Goal: Task Accomplishment & Management: Manage account settings

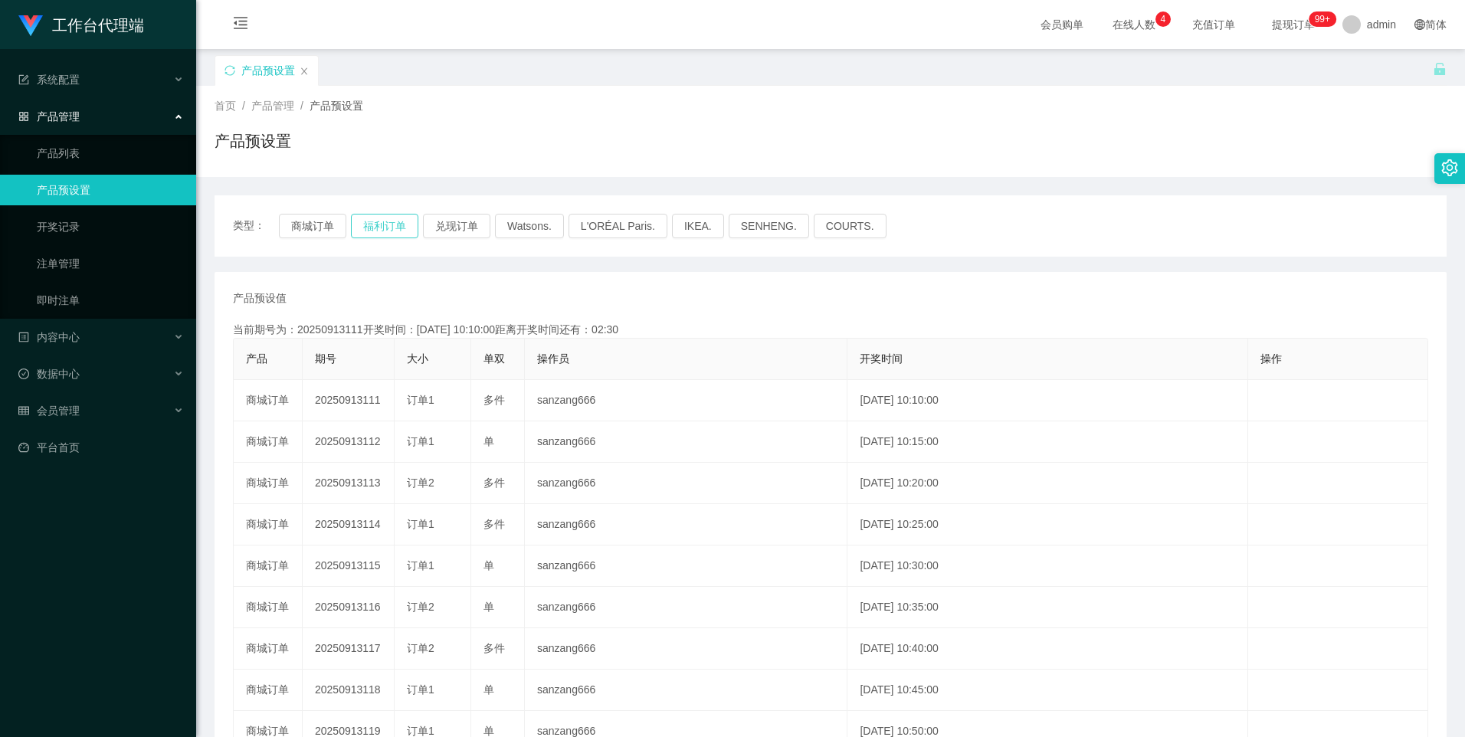
click at [398, 226] on button "福利订单" at bounding box center [384, 226] width 67 height 25
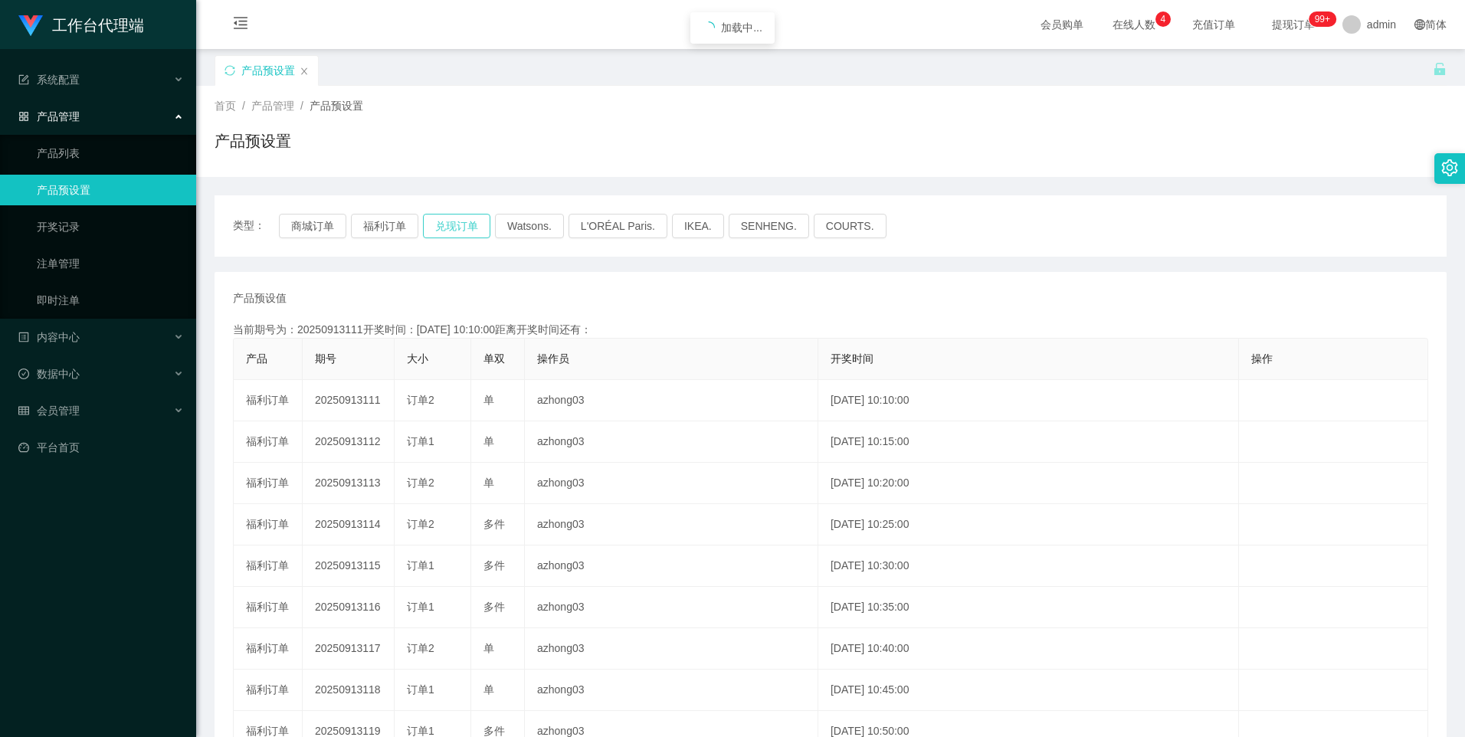
click at [454, 222] on button "兑现订单" at bounding box center [456, 226] width 67 height 25
click at [306, 231] on button "商城订单" at bounding box center [312, 226] width 67 height 25
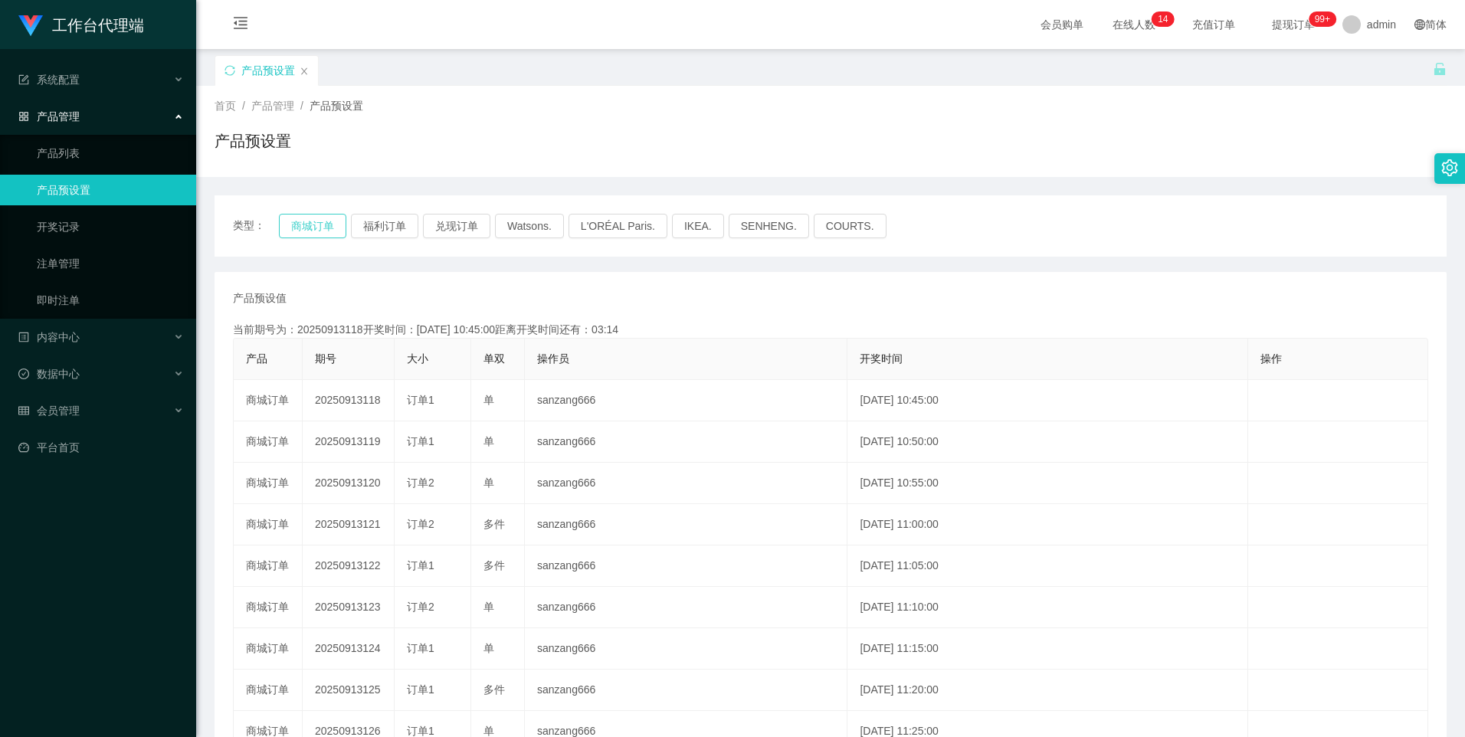
type button "k3wph"
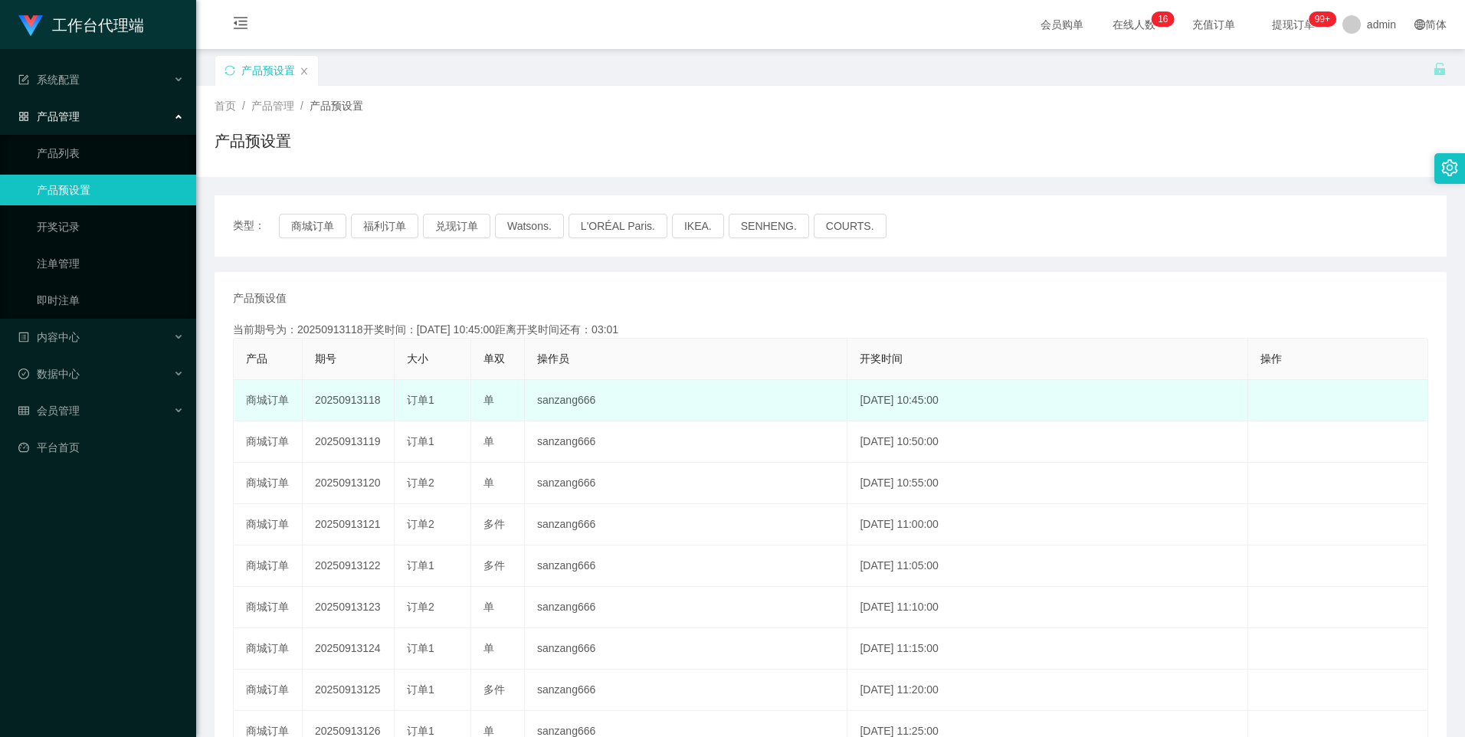
click at [351, 393] on td "20250913118" at bounding box center [349, 400] width 92 height 41
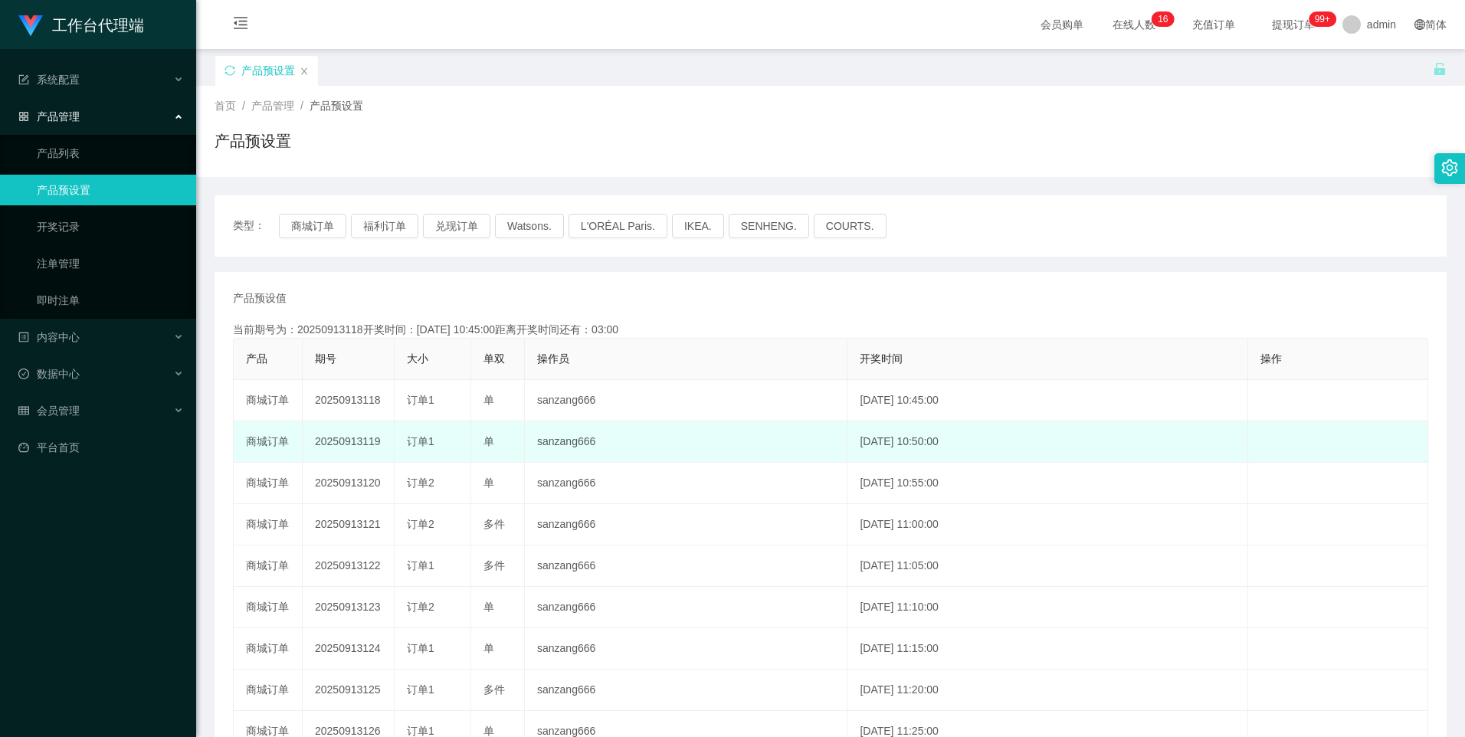
copy td "20250913118"
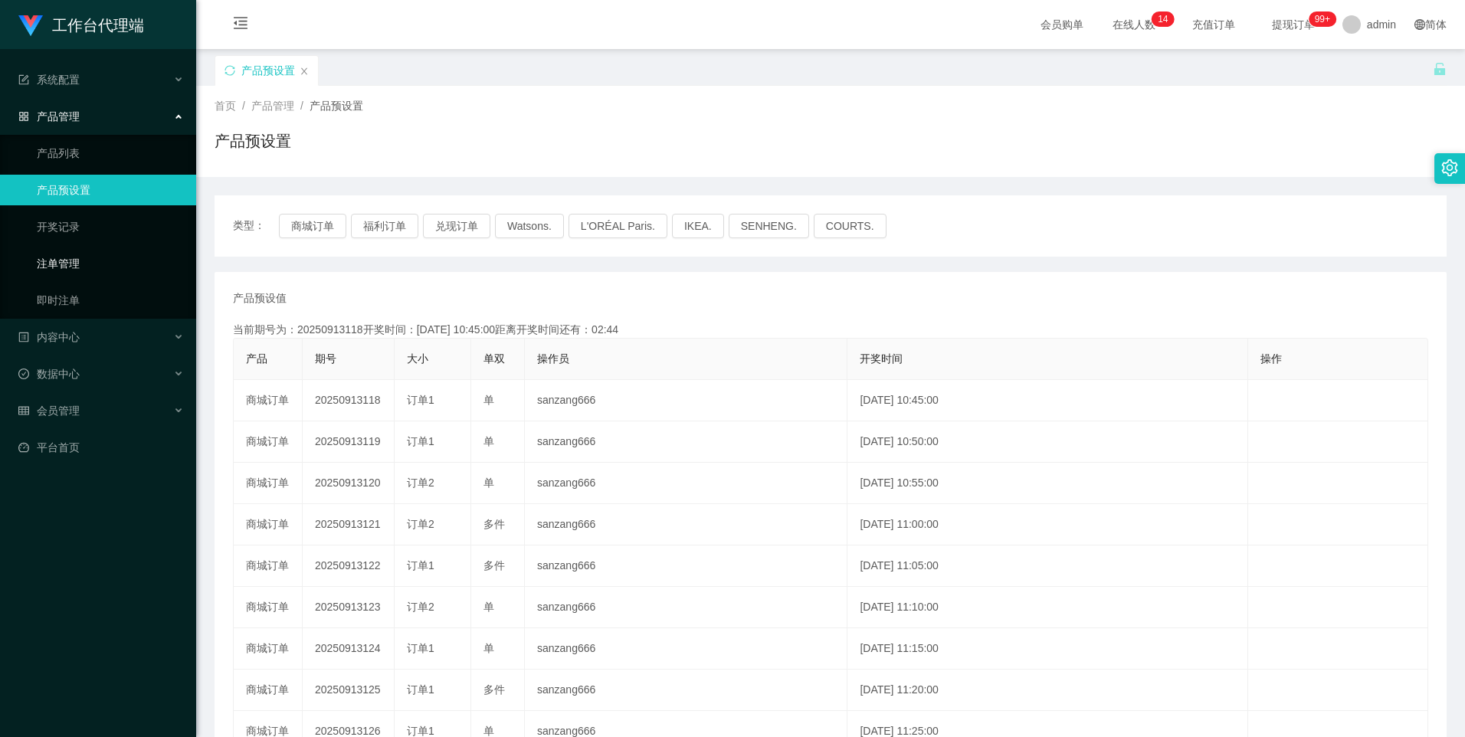
drag, startPoint x: 71, startPoint y: 266, endPoint x: 349, endPoint y: 258, distance: 278.3
click at [71, 266] on link "注单管理" at bounding box center [110, 263] width 147 height 31
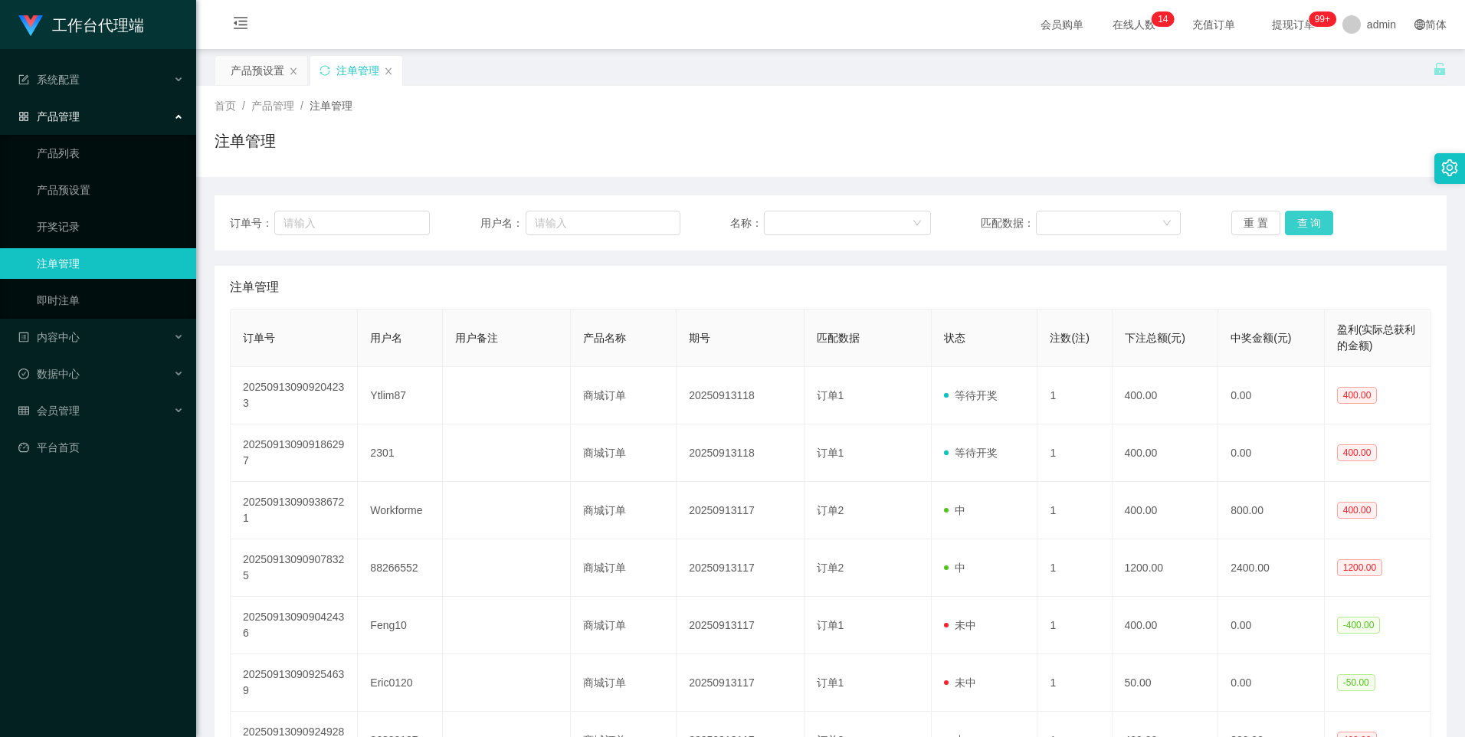
click at [1303, 225] on button "查 询" at bounding box center [1309, 223] width 49 height 25
click at [1314, 228] on button "查 询" at bounding box center [1309, 223] width 49 height 25
click at [1293, 232] on button "查 询" at bounding box center [1309, 223] width 49 height 25
click at [1311, 223] on button "查 询" at bounding box center [1309, 223] width 49 height 25
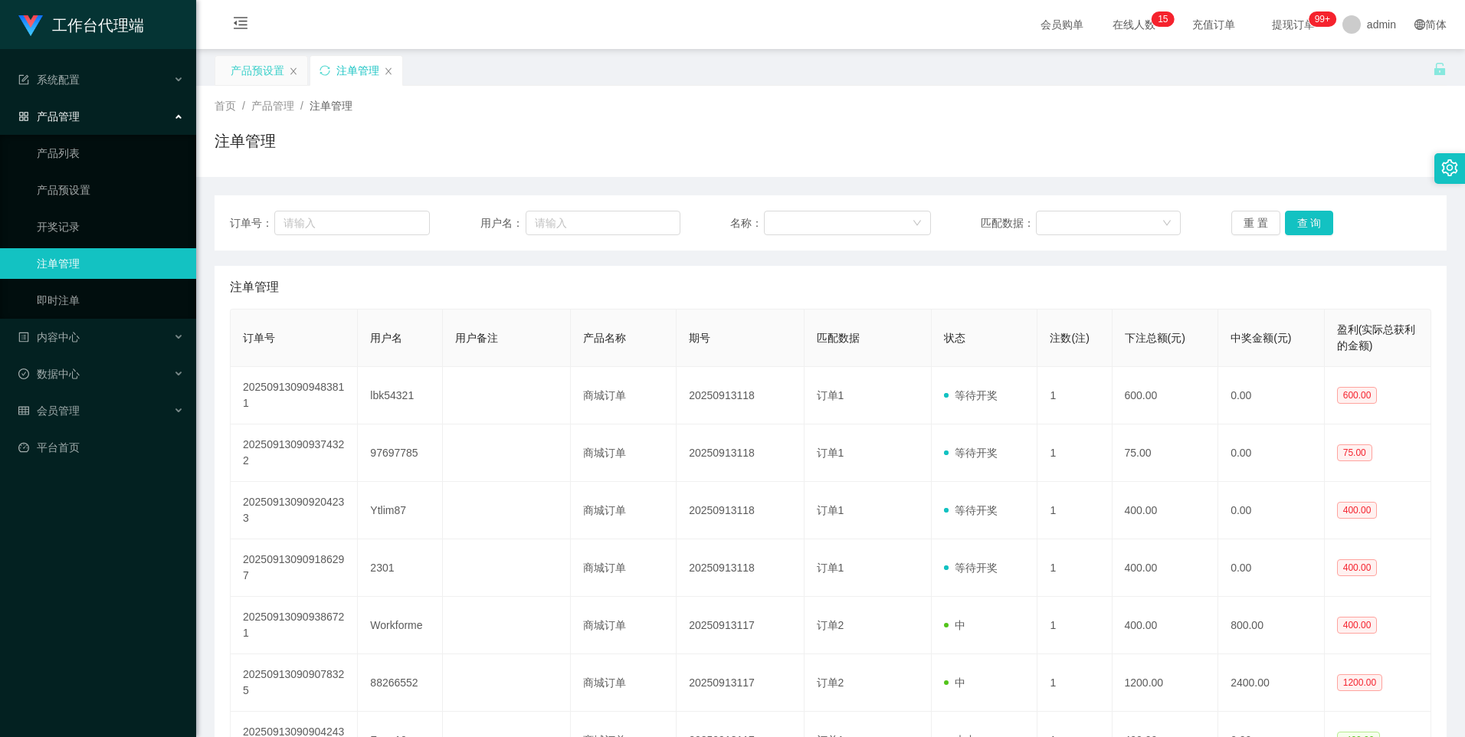
click at [254, 65] on div "产品预设置" at bounding box center [258, 70] width 54 height 29
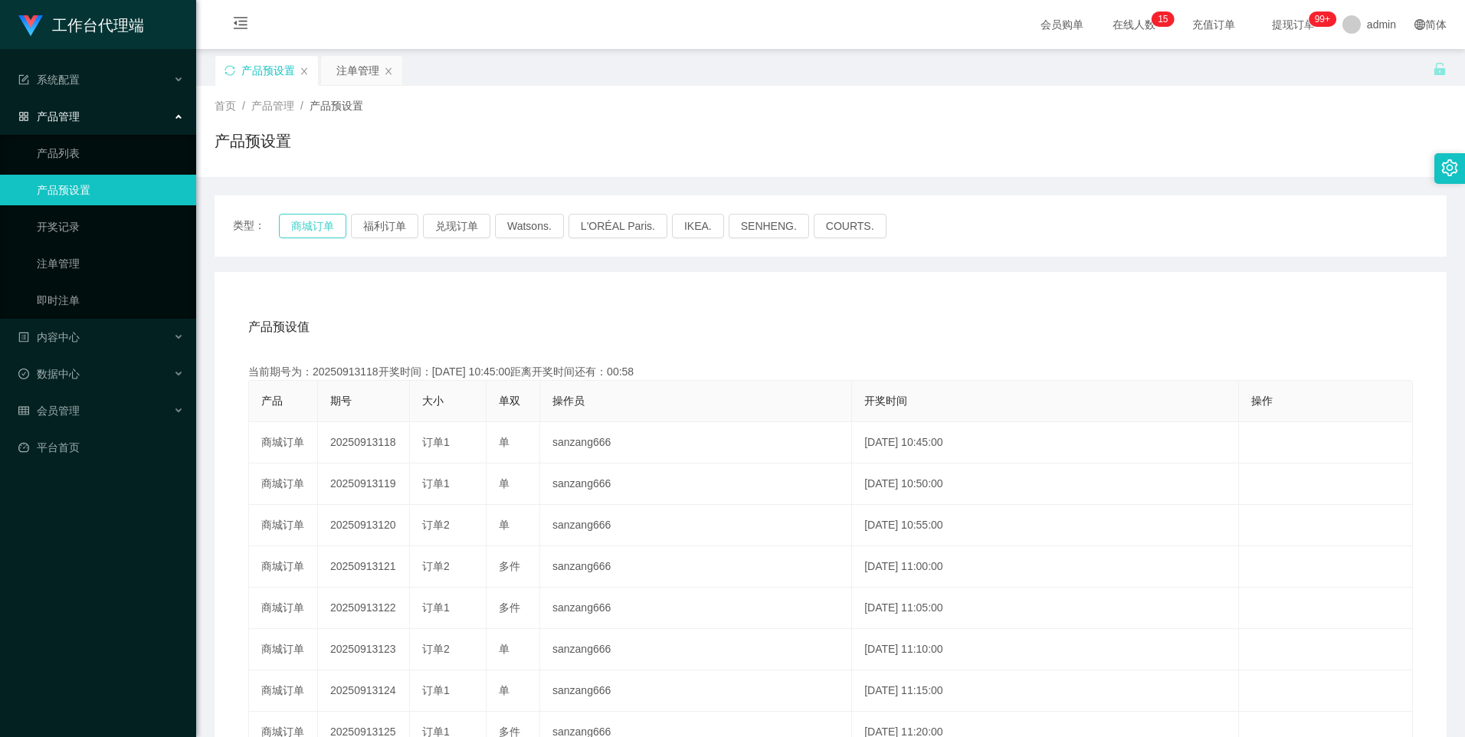
click at [320, 225] on button "商城订单" at bounding box center [312, 226] width 67 height 25
type button "k3wph"
click at [349, 69] on div "注单管理" at bounding box center [357, 70] width 43 height 29
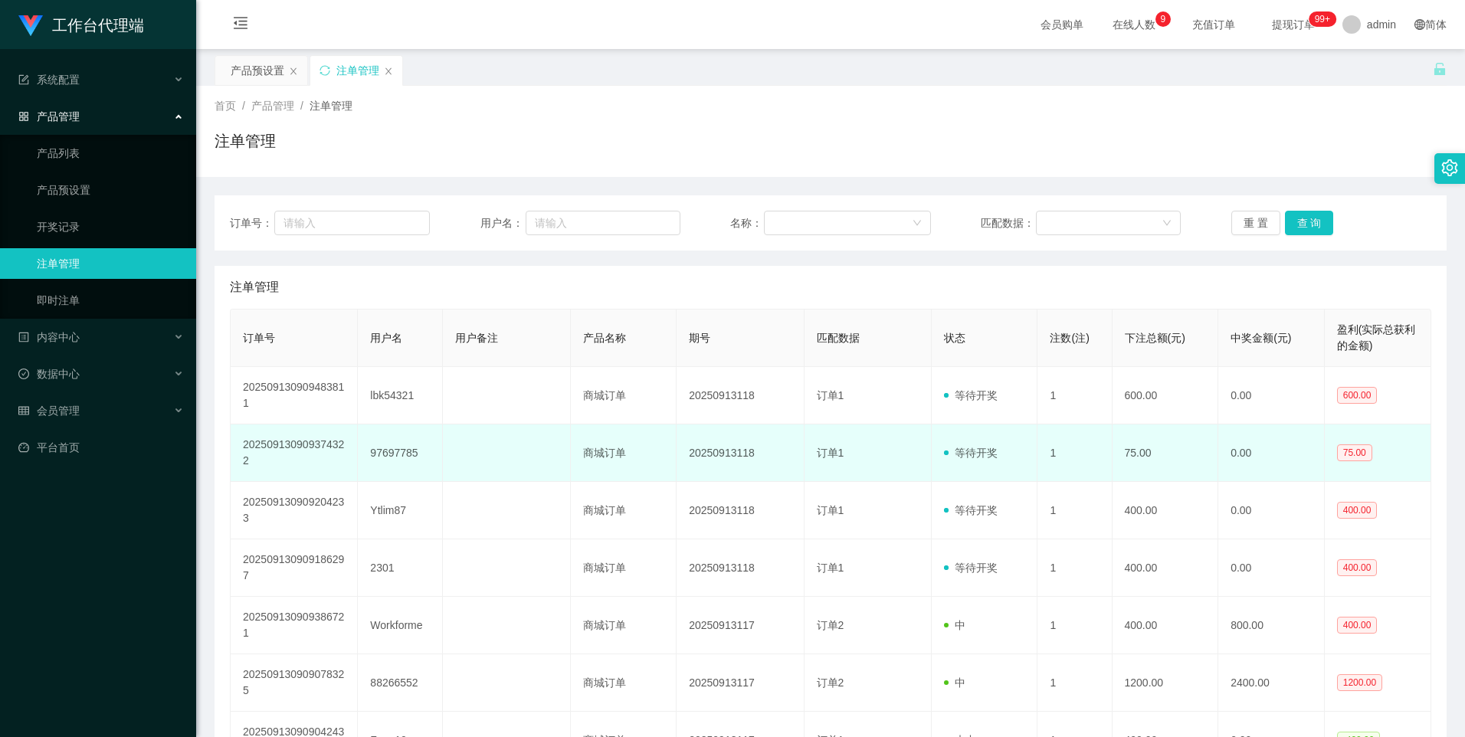
click at [395, 457] on td "97697785" at bounding box center [400, 453] width 85 height 57
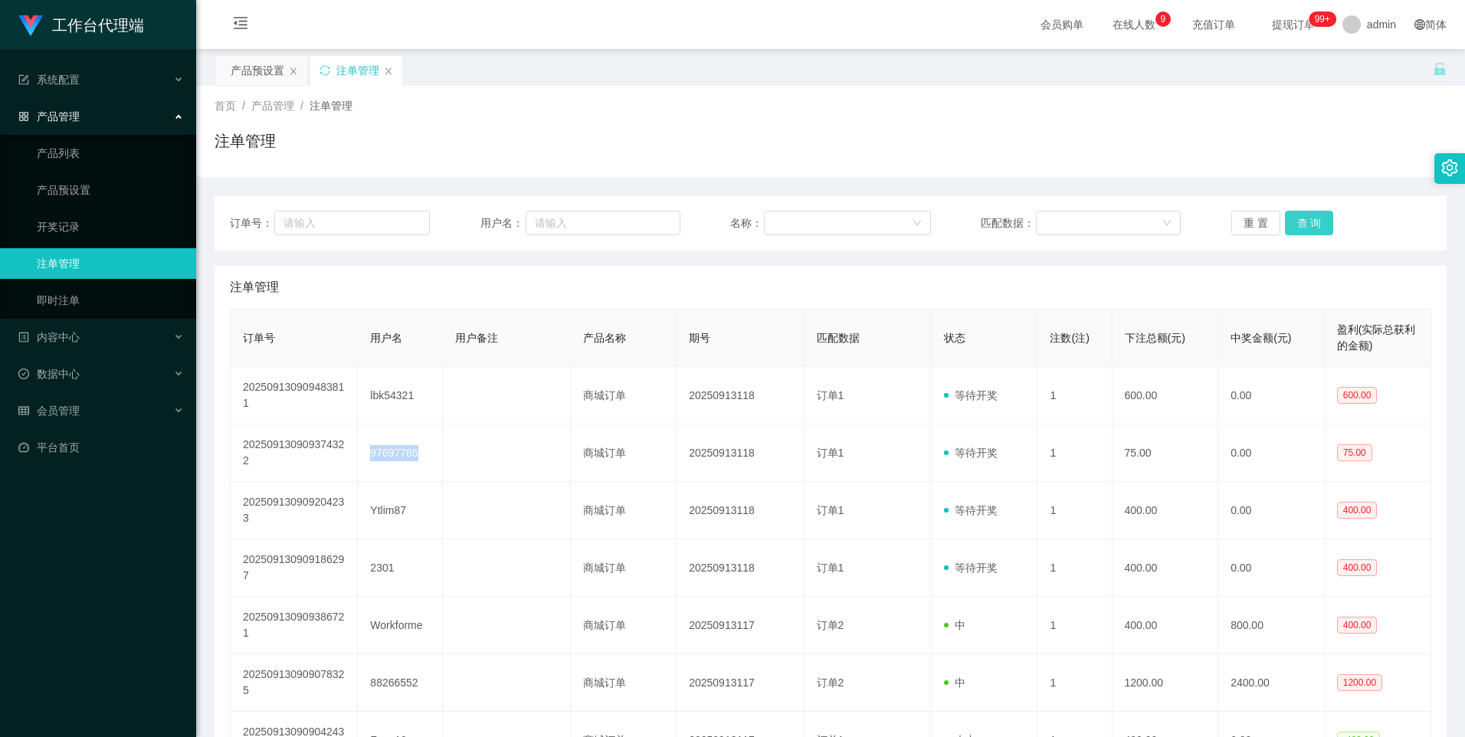
copy td "97697785"
click at [1304, 215] on button "查 询" at bounding box center [1309, 223] width 49 height 25
click at [244, 67] on div "产品预设置" at bounding box center [258, 70] width 54 height 29
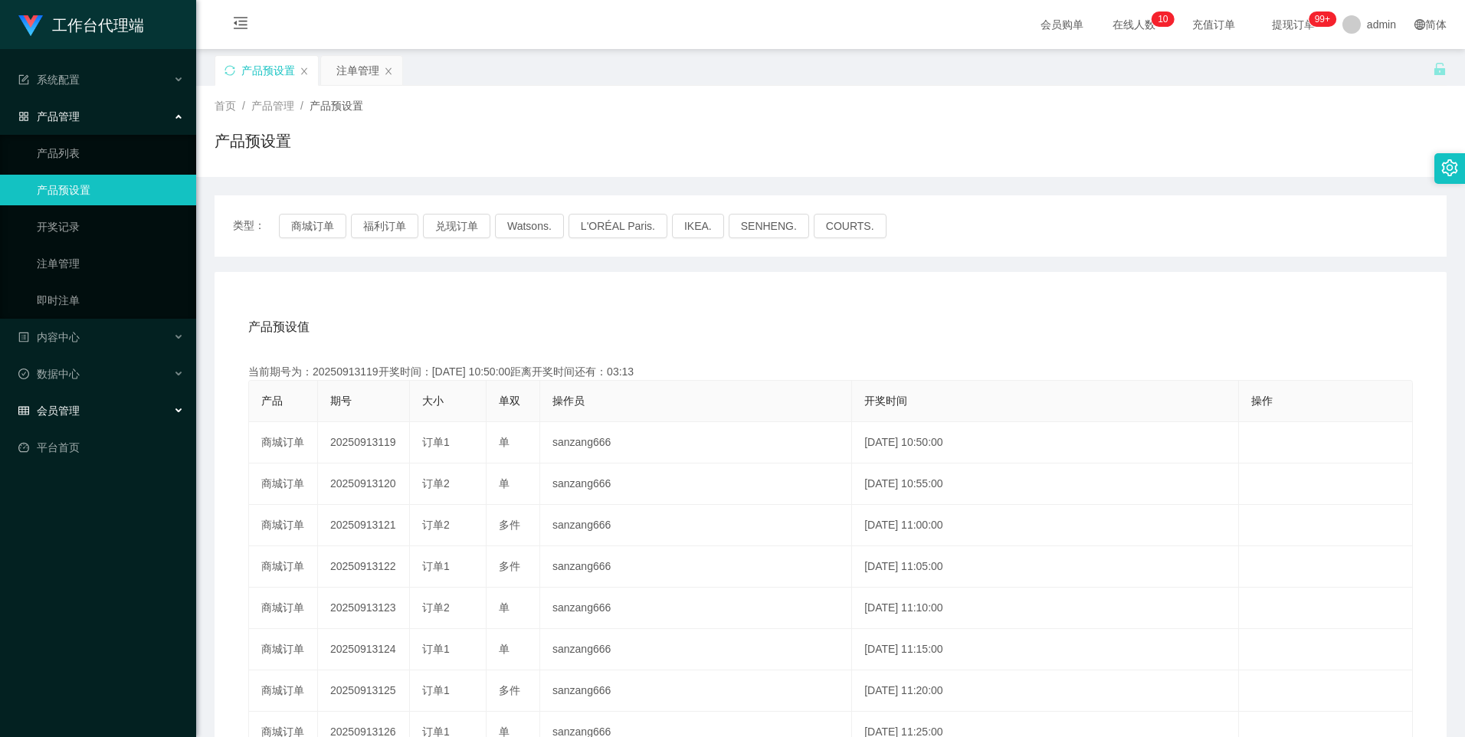
click at [64, 408] on span "会员管理" at bounding box center [48, 411] width 61 height 12
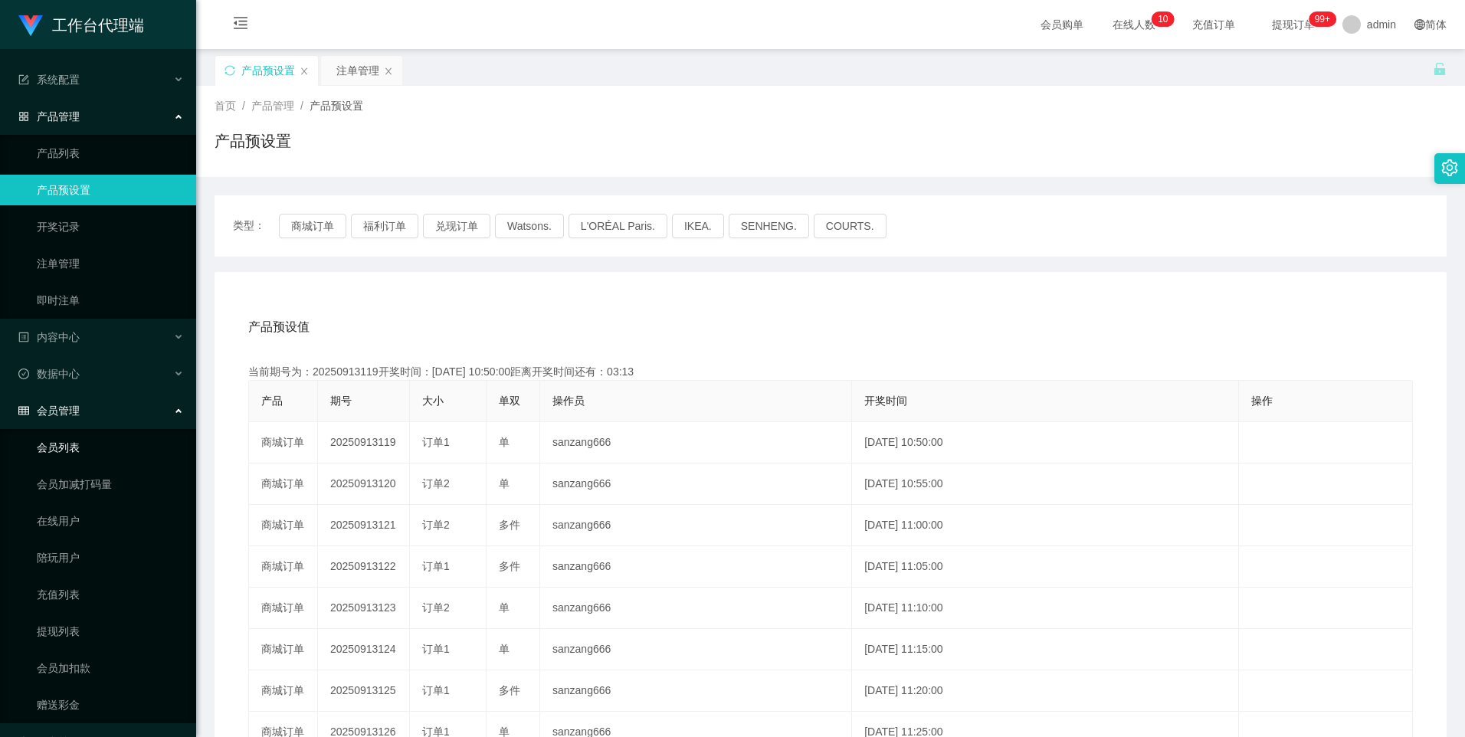
click at [62, 449] on link "会员列表" at bounding box center [110, 447] width 147 height 31
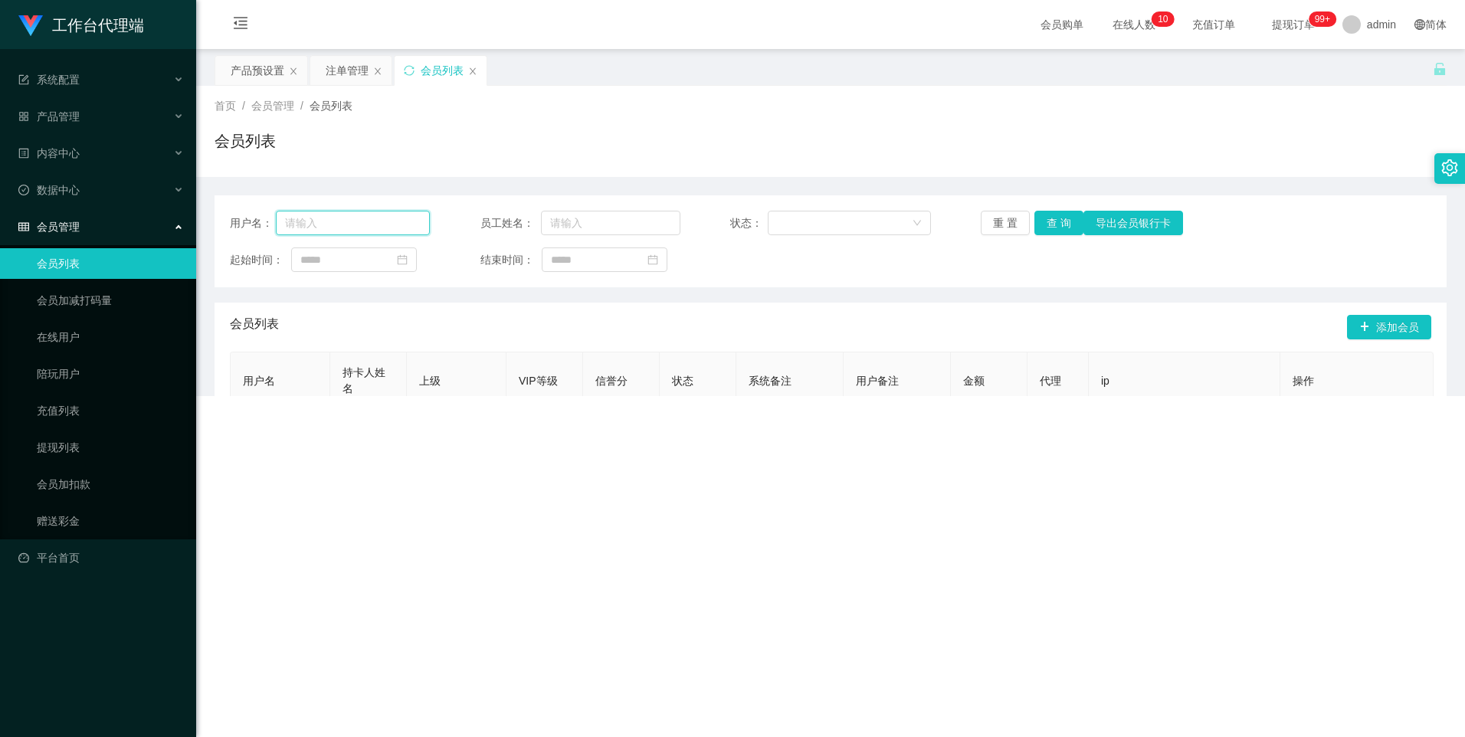
click at [375, 223] on input "text" at bounding box center [353, 223] width 155 height 25
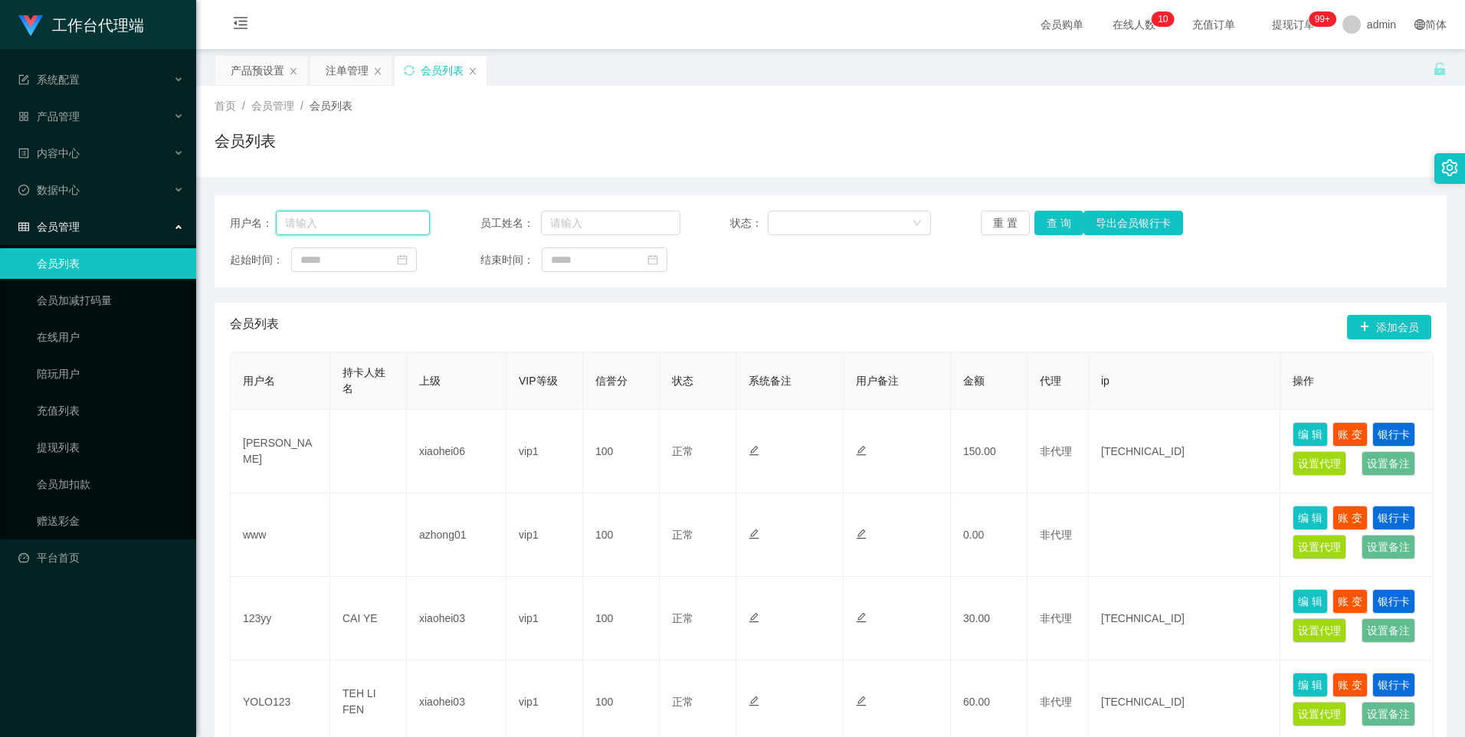
drag, startPoint x: 375, startPoint y: 223, endPoint x: 693, endPoint y: 274, distance: 322.0
click at [375, 223] on input "text" at bounding box center [353, 223] width 155 height 25
paste input "97697785"
type input "97697785"
drag, startPoint x: 1065, startPoint y: 218, endPoint x: 1057, endPoint y: 238, distance: 20.6
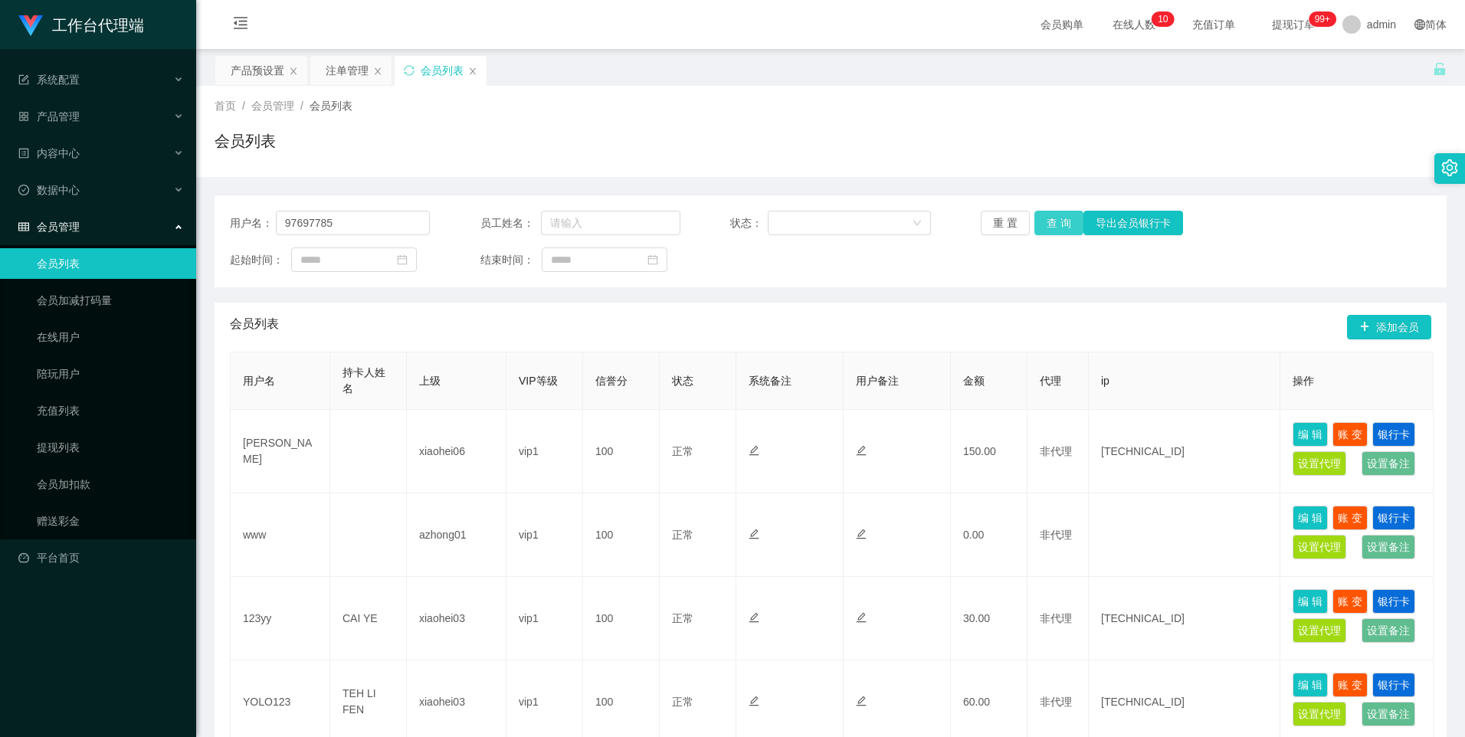
click at [1065, 218] on button "查 询" at bounding box center [1058, 223] width 49 height 25
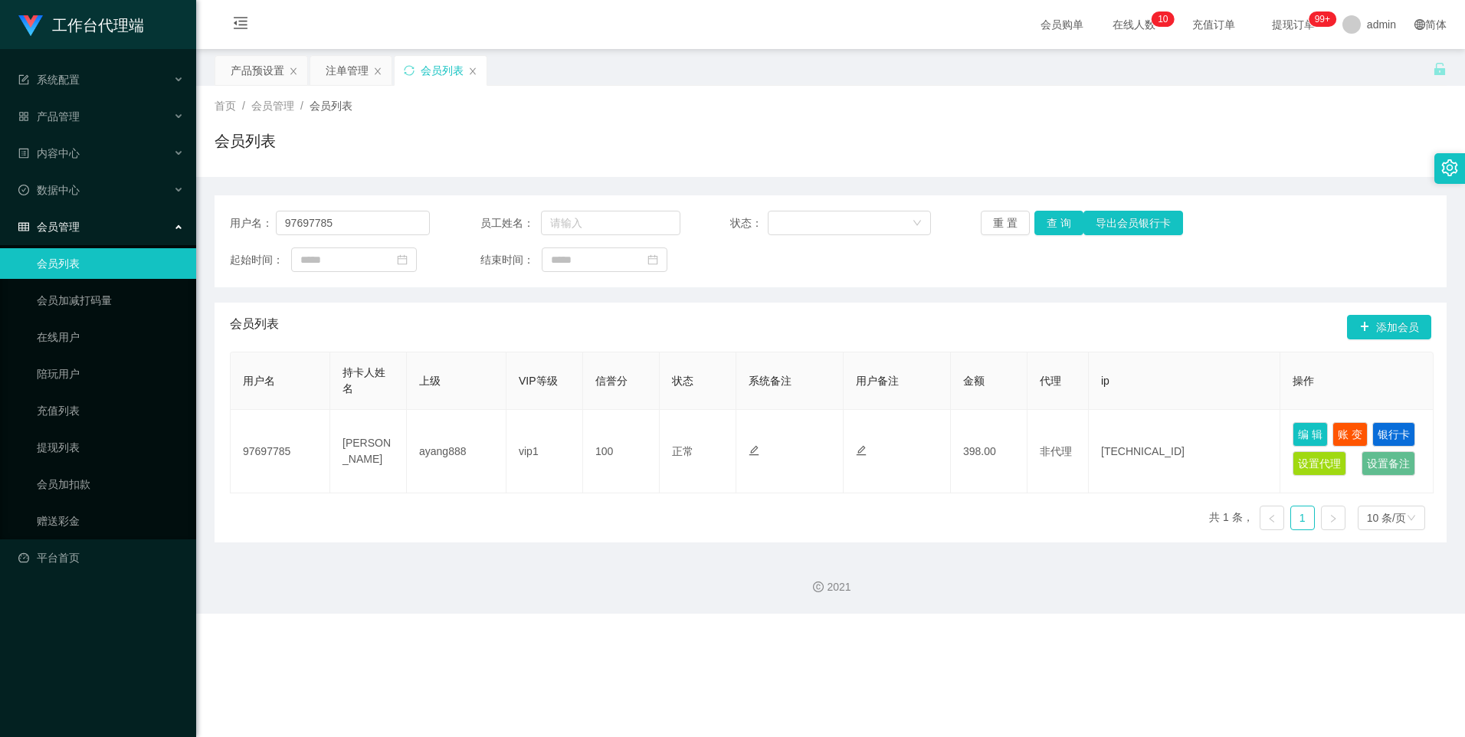
click at [339, 60] on div "注单管理" at bounding box center [347, 70] width 43 height 29
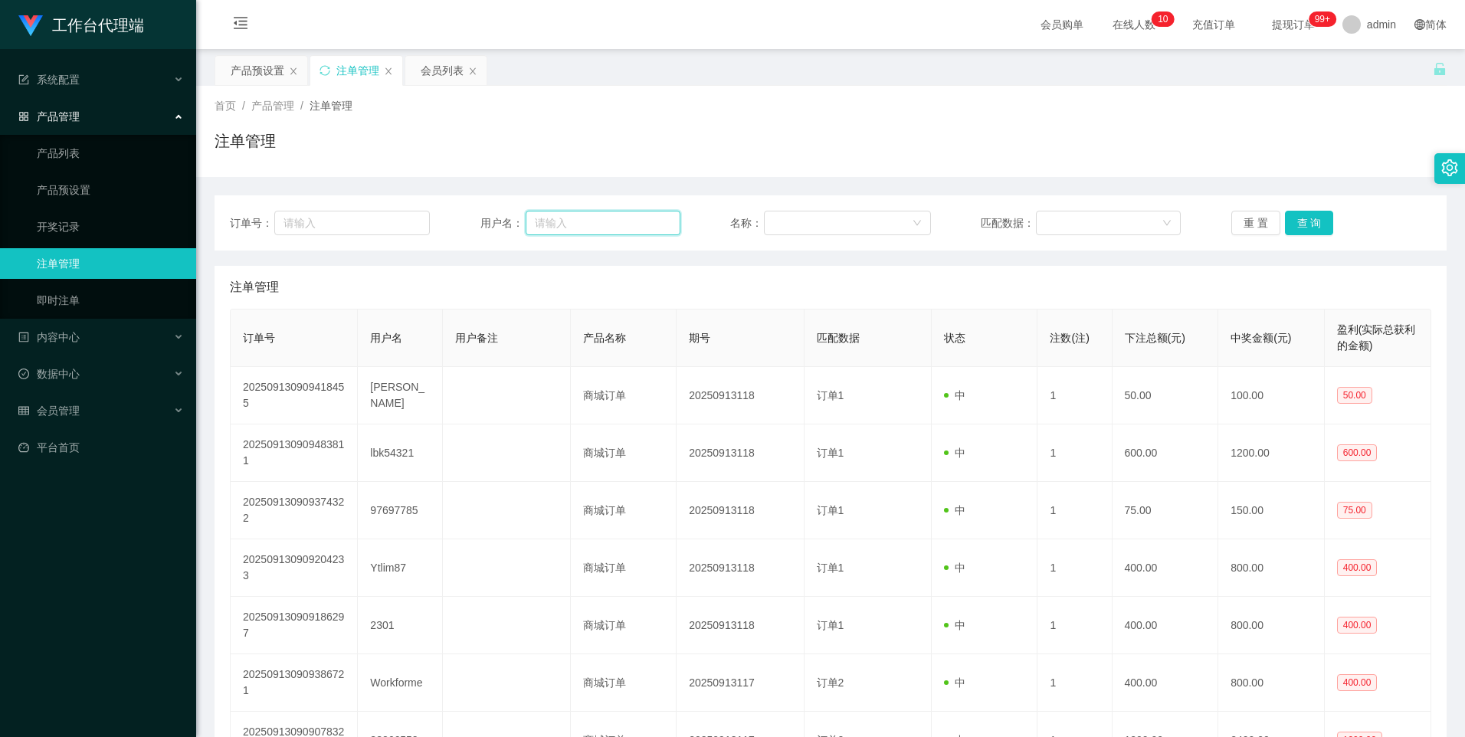
click at [629, 230] on input "text" at bounding box center [603, 223] width 155 height 25
paste input "97697785"
type input "97697785"
click at [1298, 227] on button "查 询" at bounding box center [1309, 223] width 49 height 25
